Goal: Navigation & Orientation: Find specific page/section

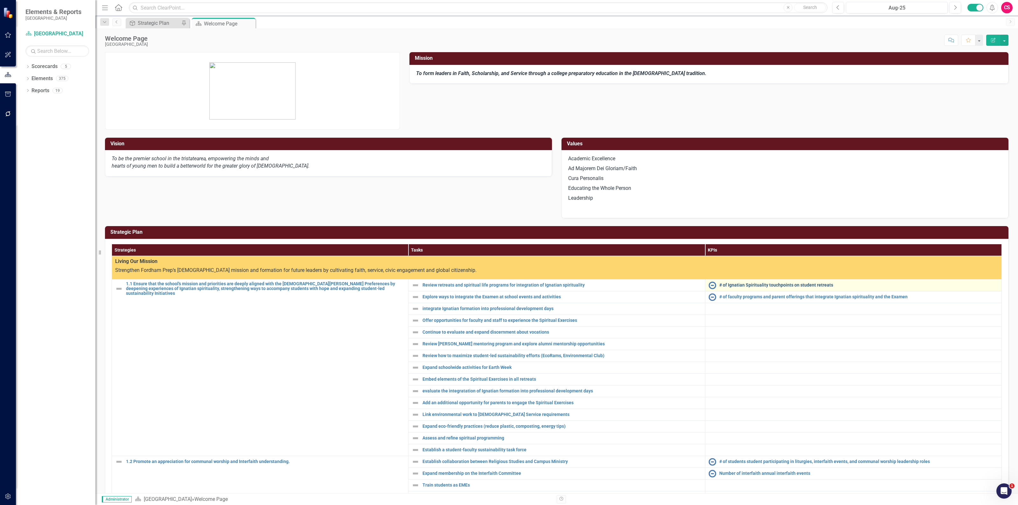
click at [746, 286] on link "# of Ignatian Spirituality touchpoints on student retreats" at bounding box center [858, 285] width 279 height 5
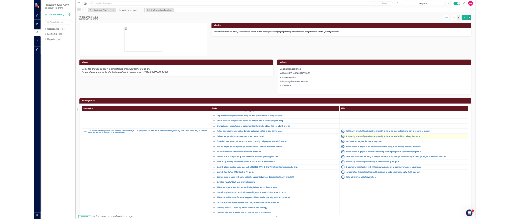
scroll to position [278, 0]
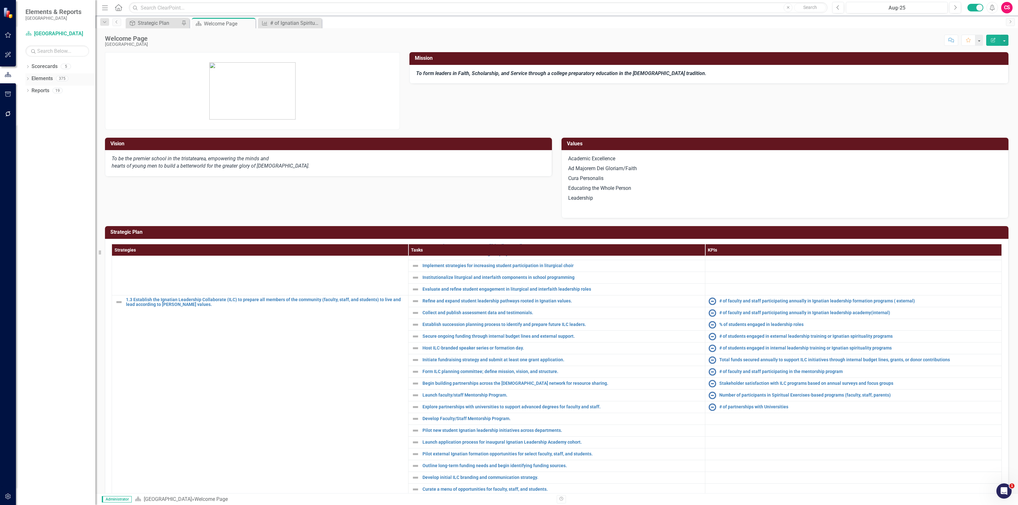
click at [38, 78] on link "Elements" at bounding box center [41, 78] width 21 height 7
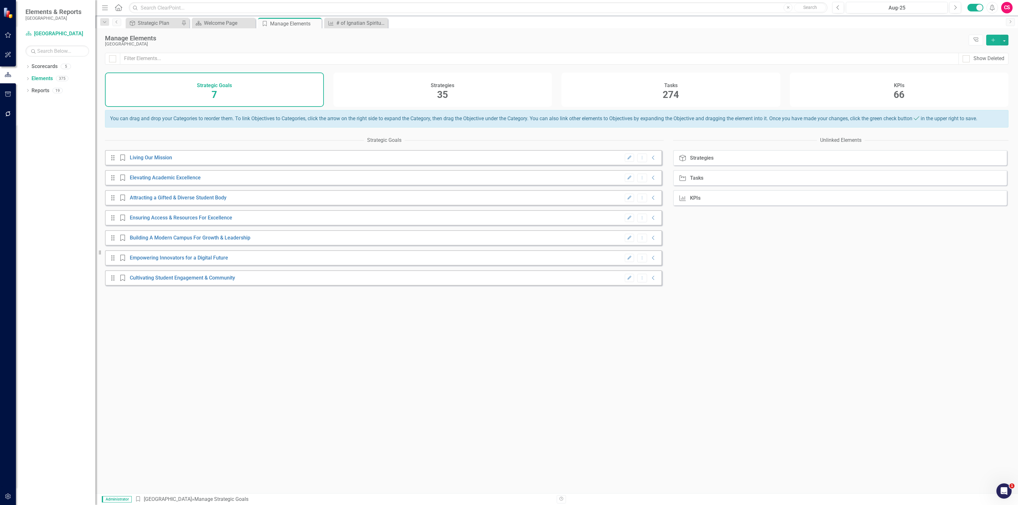
click at [657, 88] on div "Tasks 274" at bounding box center [670, 90] width 219 height 34
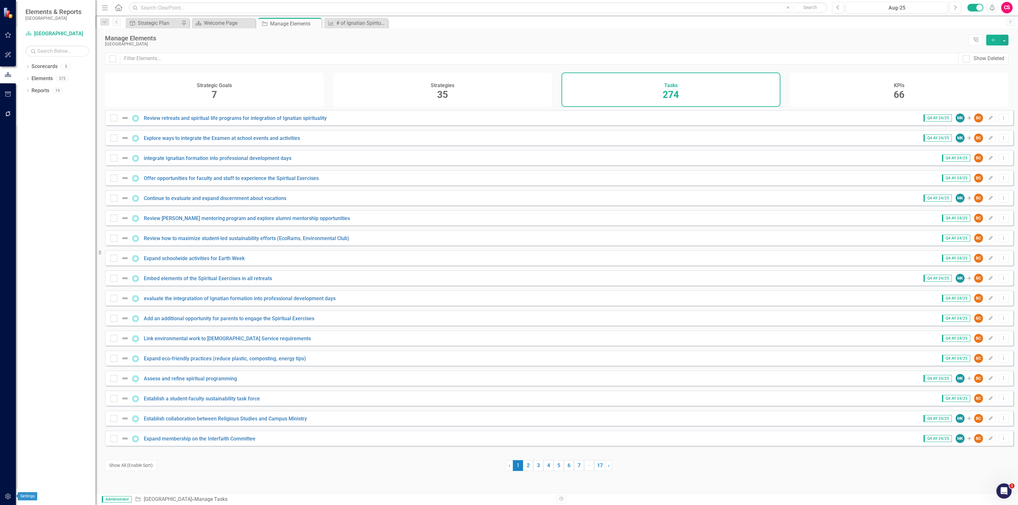
click at [4, 495] on button "button" at bounding box center [8, 496] width 14 height 13
click at [50, 175] on link "Revision History" at bounding box center [57, 174] width 64 height 7
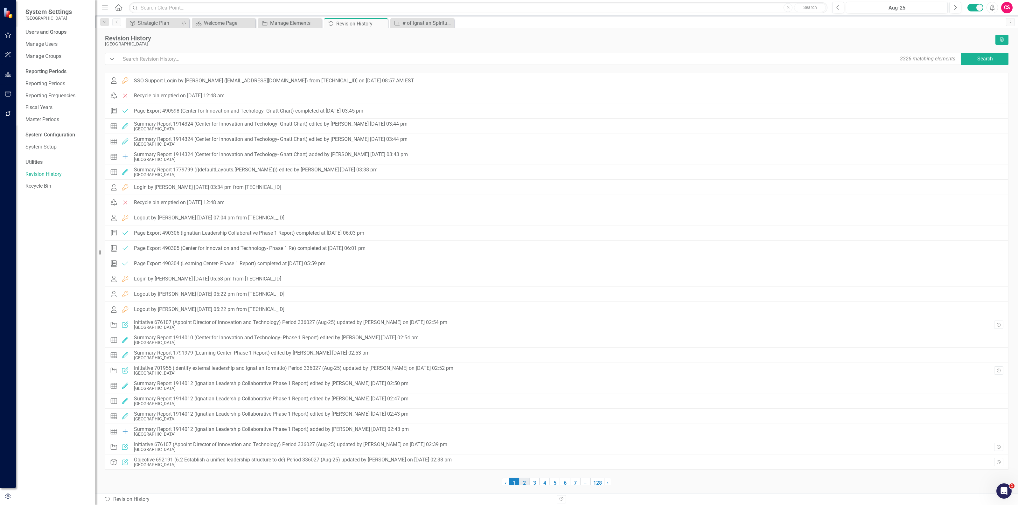
click at [528, 481] on link "2" at bounding box center [524, 483] width 10 height 11
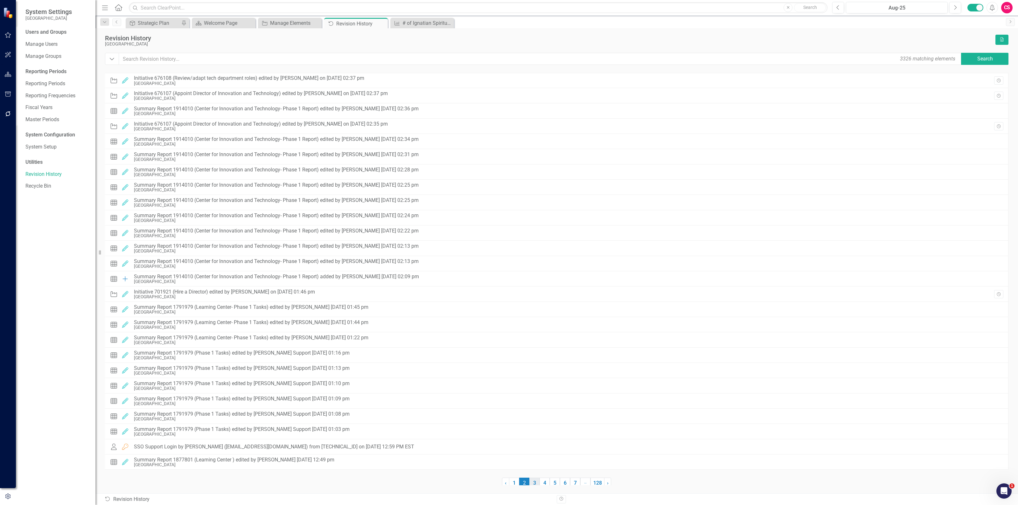
click at [538, 481] on link "3" at bounding box center [534, 483] width 10 height 11
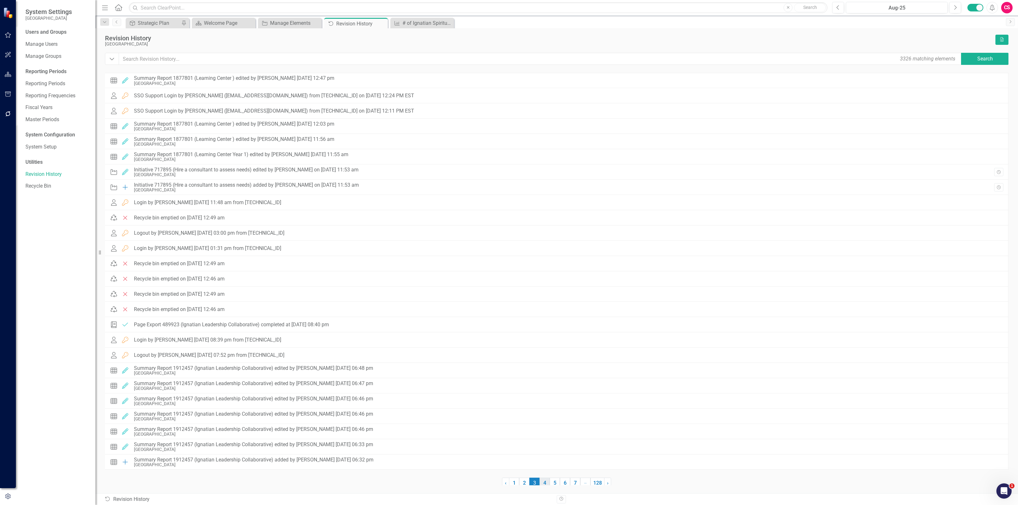
click at [549, 480] on link "4" at bounding box center [544, 483] width 10 height 11
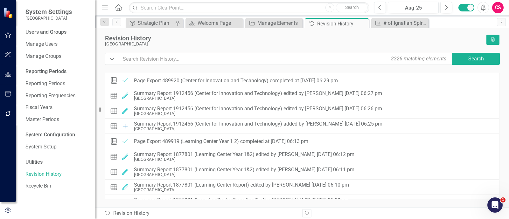
click at [405, 44] on div "[GEOGRAPHIC_DATA]" at bounding box center [294, 44] width 378 height 5
